Goal: Task Accomplishment & Management: Use online tool/utility

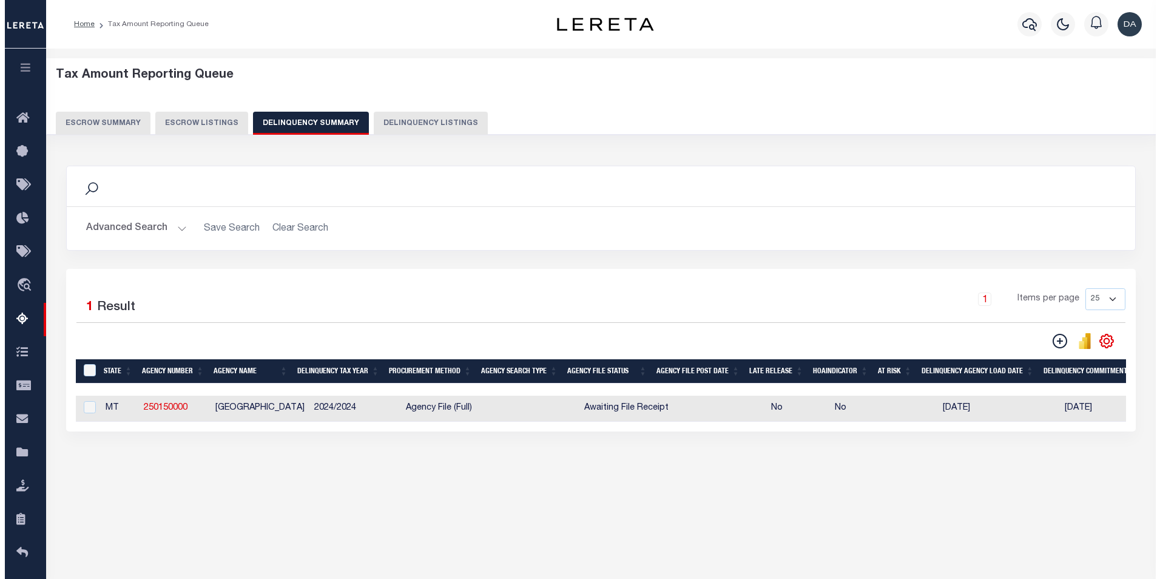
scroll to position [0, 813]
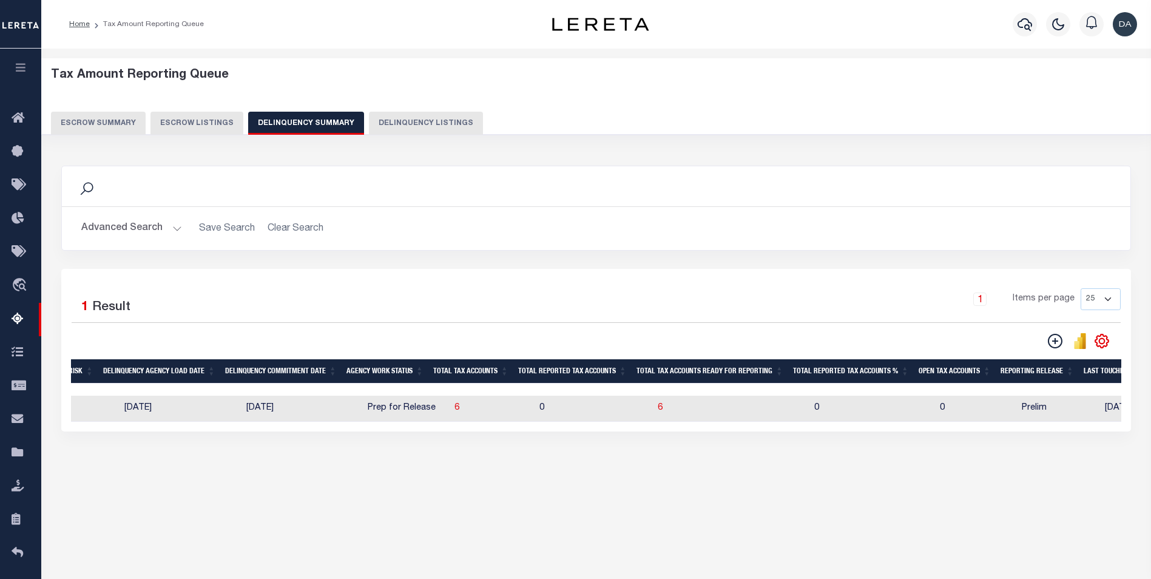
click at [474, 420] on td "6" at bounding box center [492, 409] width 85 height 26
checkbox input "true"
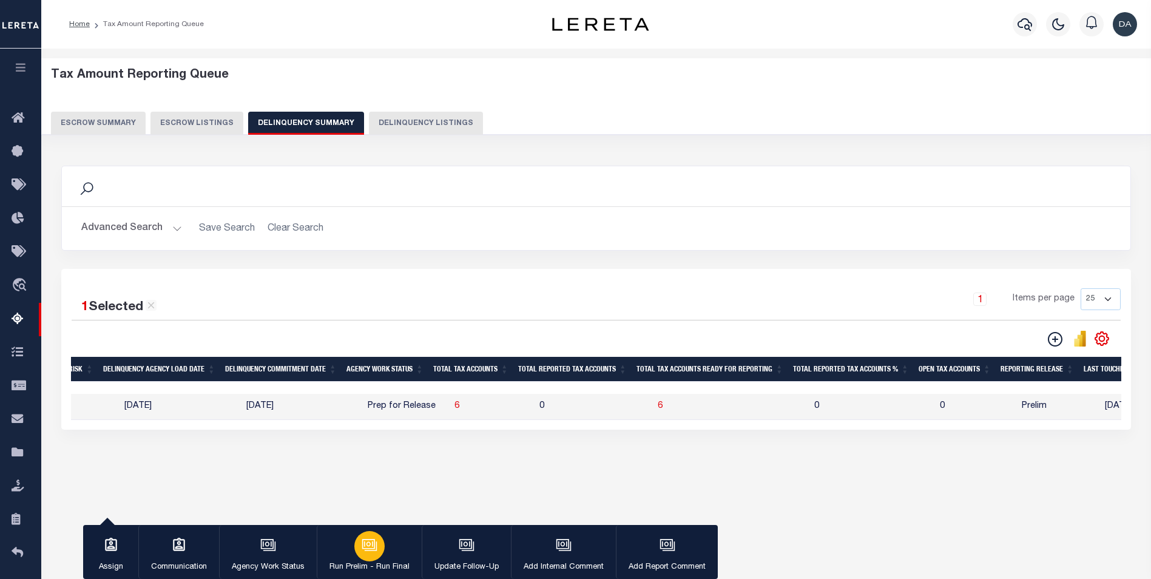
click at [371, 555] on div "button" at bounding box center [369, 546] width 30 height 30
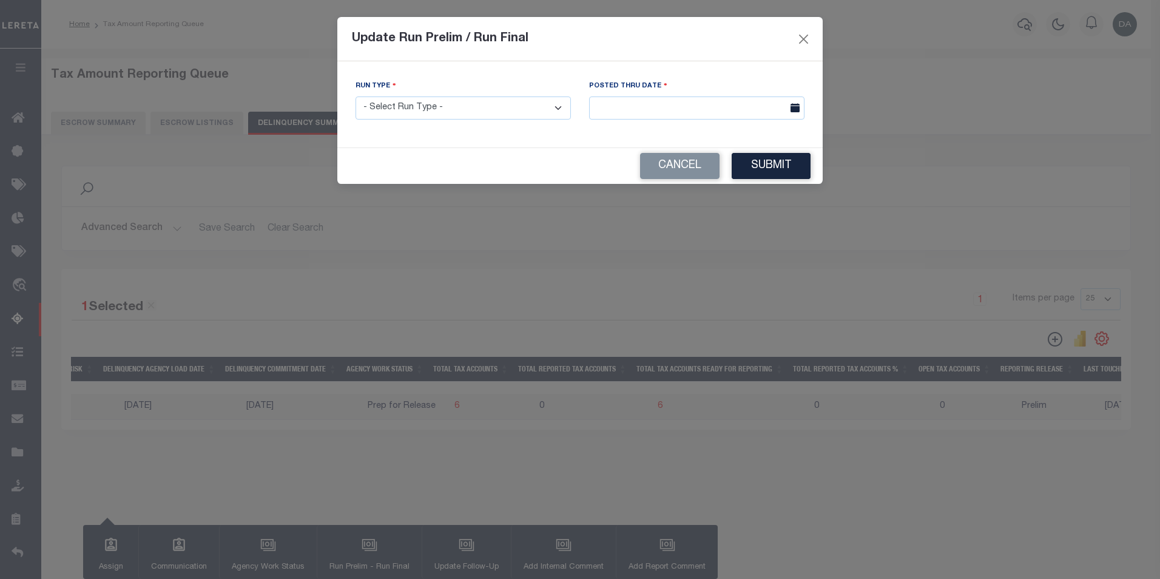
click at [476, 109] on select "- Select Run Type - Prelim Run Final Run" at bounding box center [462, 108] width 215 height 24
click at [463, 103] on select "- Select Run Type - Prelim Run Final Run" at bounding box center [462, 108] width 215 height 24
select select "P"
click at [355, 96] on select "- Select Run Type - Prelim Run Final Run" at bounding box center [462, 108] width 215 height 24
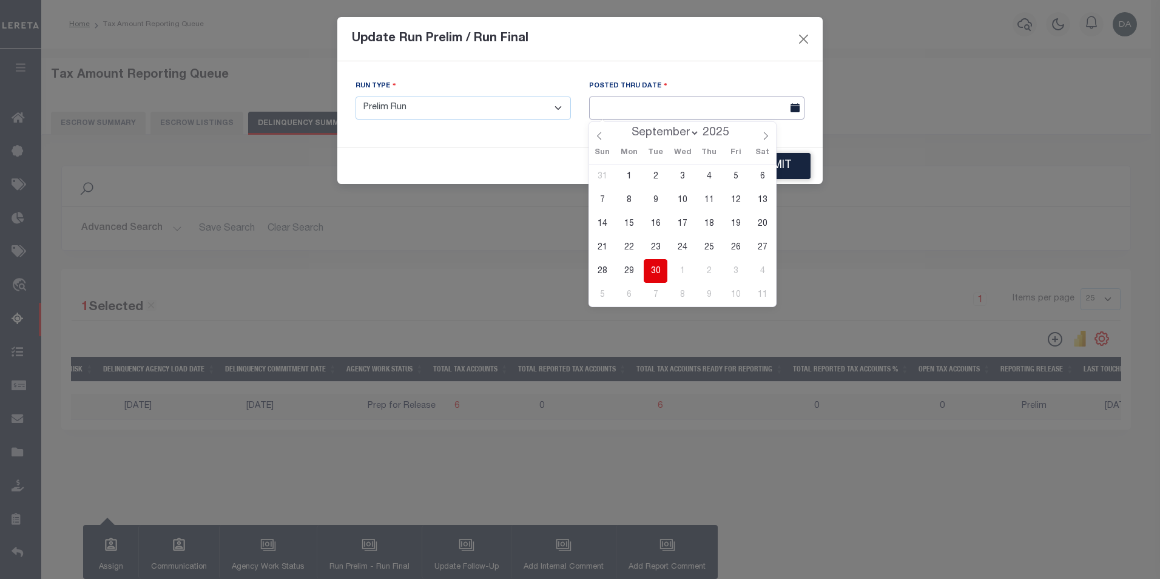
click at [667, 107] on input "text" at bounding box center [696, 108] width 215 height 24
click at [655, 269] on span "30" at bounding box center [656, 271] width 24 height 24
type input "[DATE]"
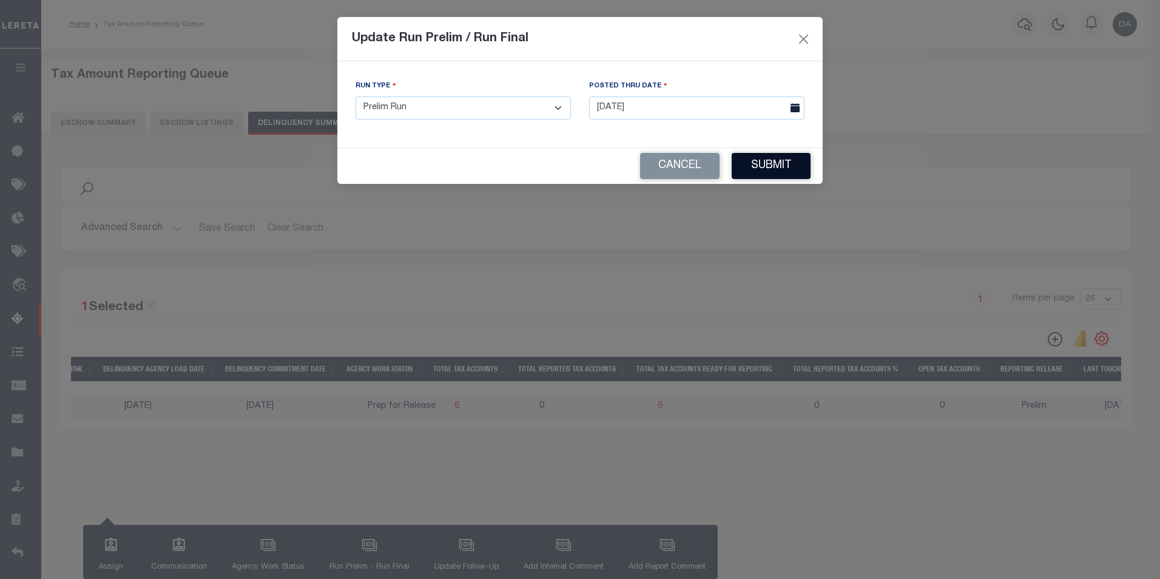
click at [766, 168] on button "Submit" at bounding box center [771, 166] width 79 height 26
